Goal: Navigation & Orientation: Find specific page/section

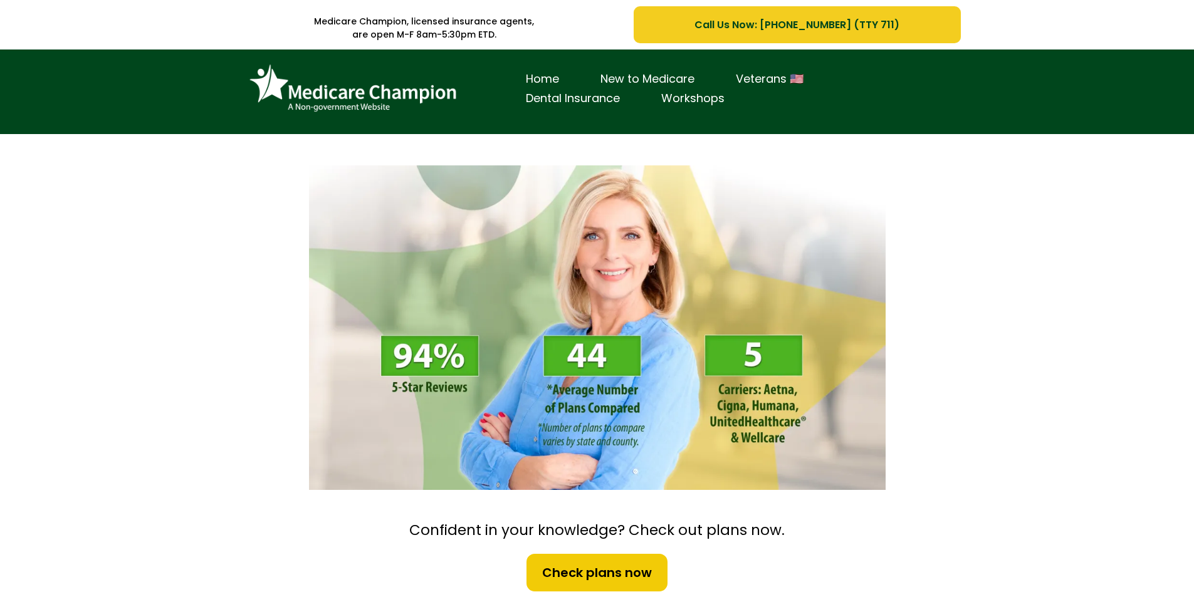
click at [194, 34] on div "Medicare Champion, licensed insurance agents, are open M-F 8am-5:30pm ETD. Call…" at bounding box center [597, 24] width 1194 height 49
click at [318, 95] on img at bounding box center [352, 89] width 219 height 60
click at [536, 74] on link "Home" at bounding box center [542, 79] width 75 height 19
click at [548, 74] on link "Home" at bounding box center [542, 79] width 75 height 19
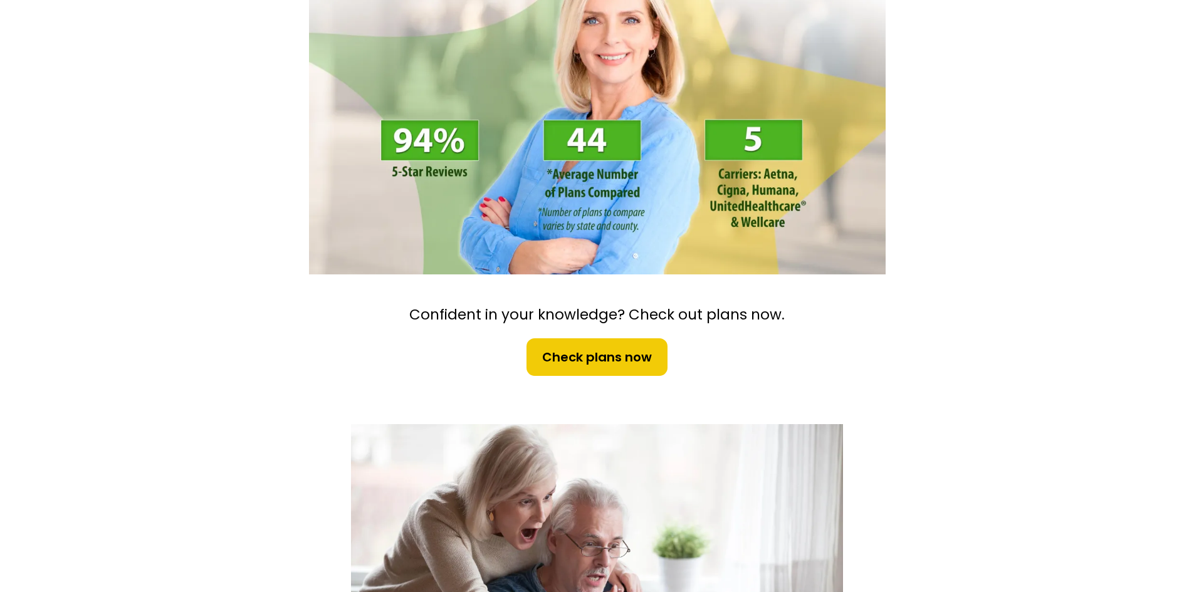
scroll to position [439, 0]
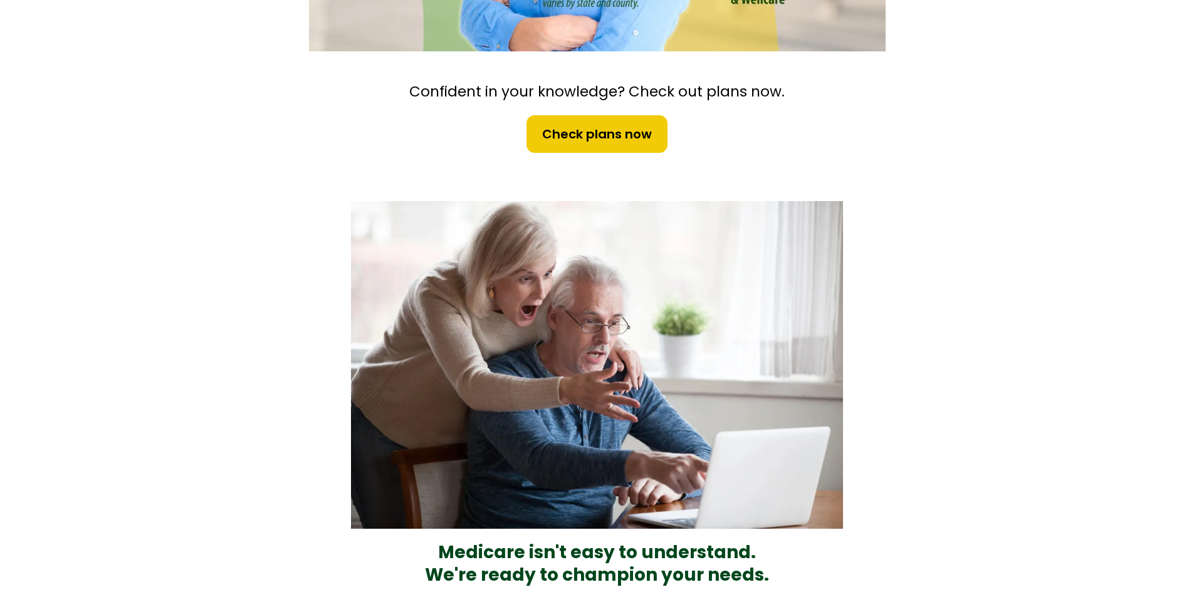
click at [589, 127] on span "Check plans now" at bounding box center [597, 134] width 110 height 19
